Goal: Check status: Check status

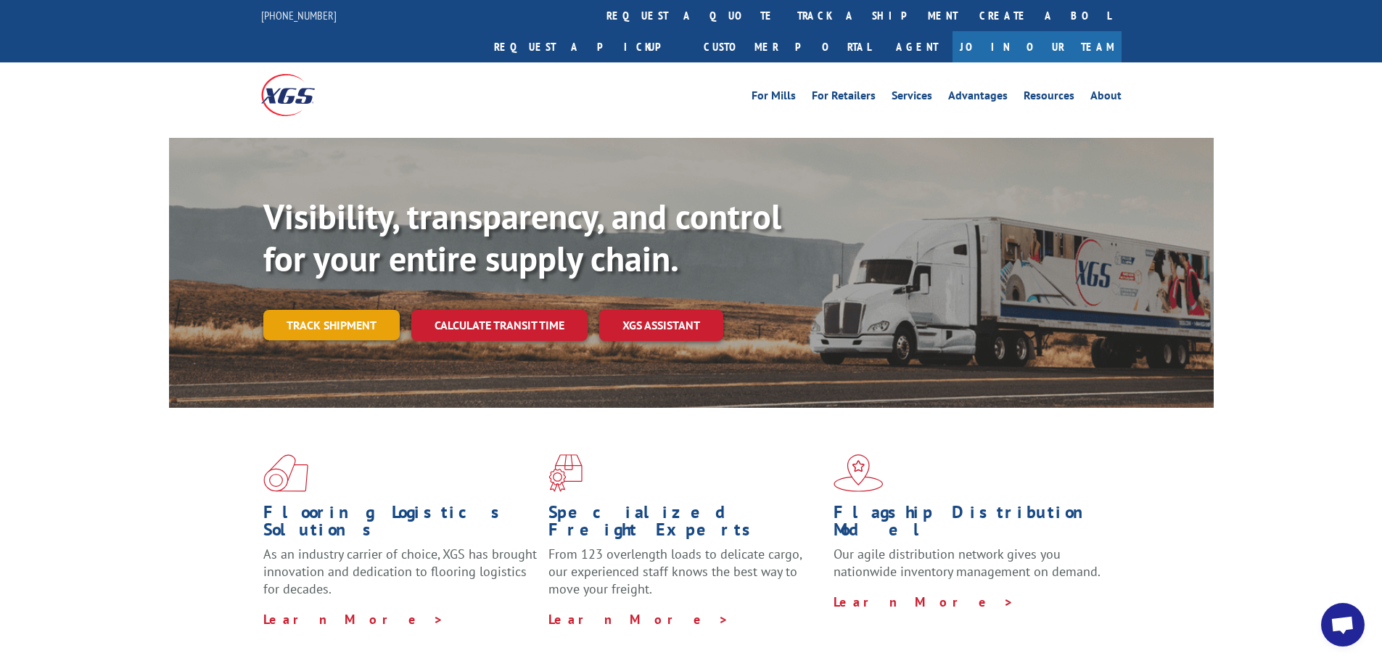
click at [345, 310] on link "Track shipment" at bounding box center [331, 325] width 136 height 30
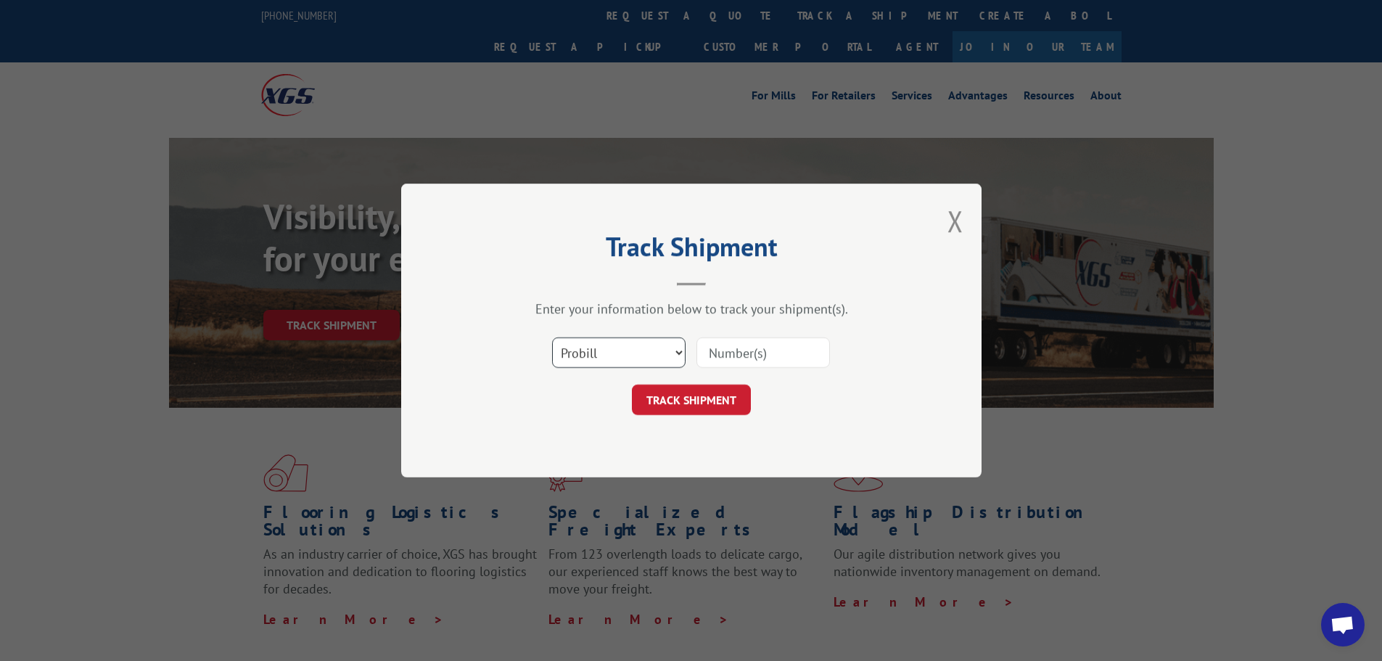
click at [671, 356] on select "Select category... Probill BOL PO" at bounding box center [619, 352] width 134 height 30
select select "po"
click at [552, 337] on select "Select category... Probill BOL PO" at bounding box center [619, 352] width 134 height 30
click at [757, 348] on input at bounding box center [764, 352] width 134 height 30
paste input "62502389"
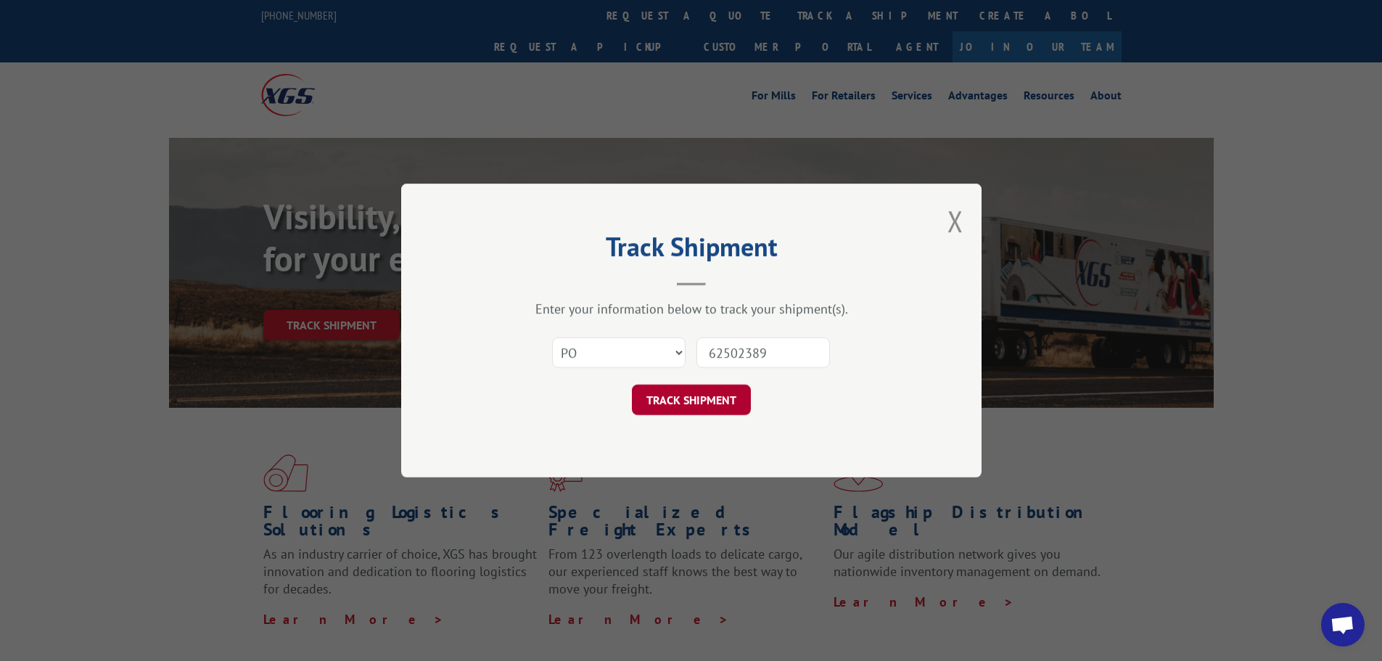
type input "62502389"
click at [716, 407] on button "TRACK SHIPMENT" at bounding box center [691, 400] width 119 height 30
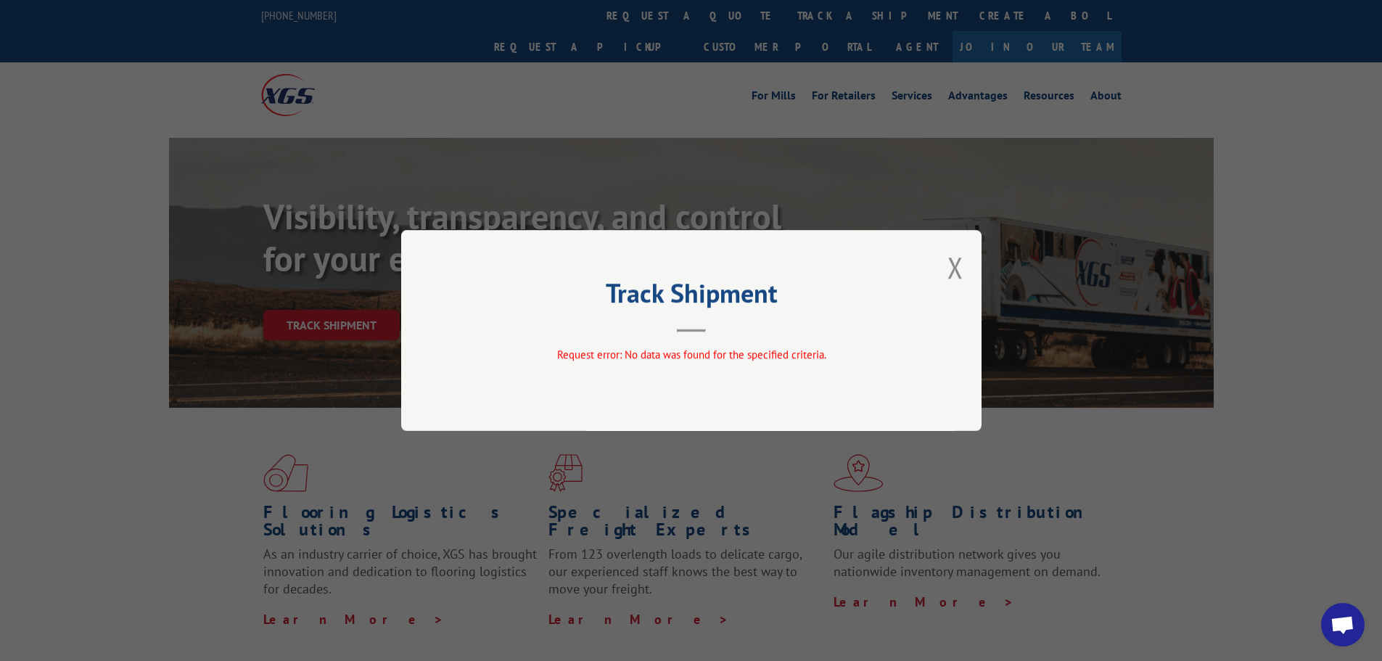
click at [946, 269] on div "Track Shipment Request error: No data was found for the specified criteria." at bounding box center [691, 330] width 581 height 201
click at [958, 273] on button "Close modal" at bounding box center [956, 267] width 16 height 38
